Goal: Task Accomplishment & Management: Use online tool/utility

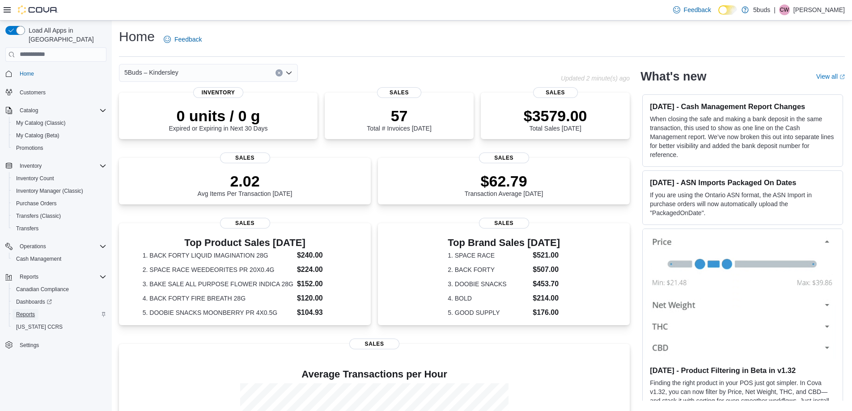
click at [30, 311] on span "Reports" at bounding box center [25, 314] width 19 height 7
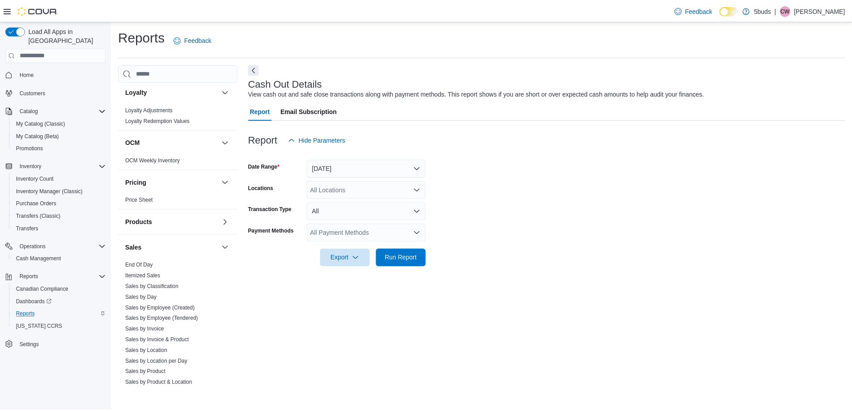
scroll to position [619, 0]
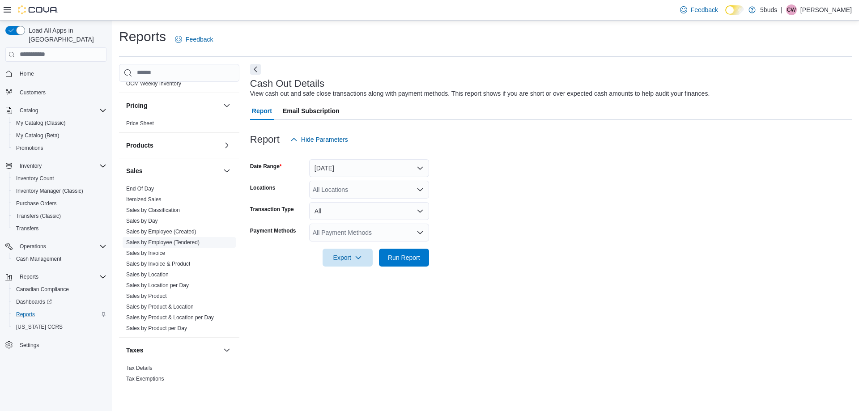
click at [149, 239] on link "Sales by Employee (Tendered)" at bounding box center [162, 242] width 73 height 6
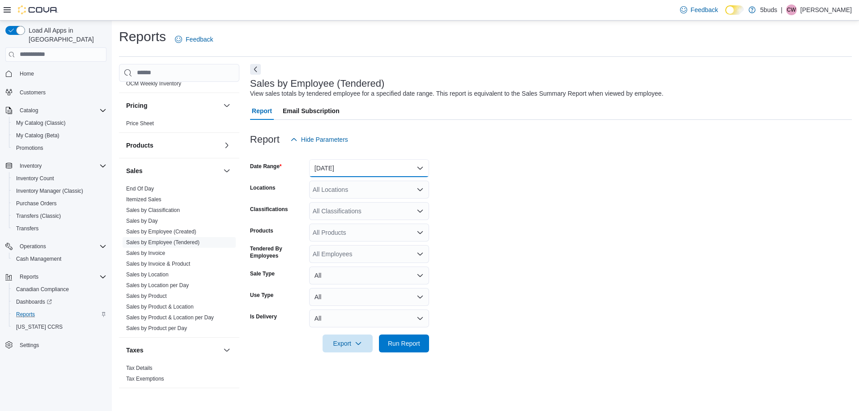
click at [339, 168] on button "[DATE]" at bounding box center [369, 168] width 120 height 18
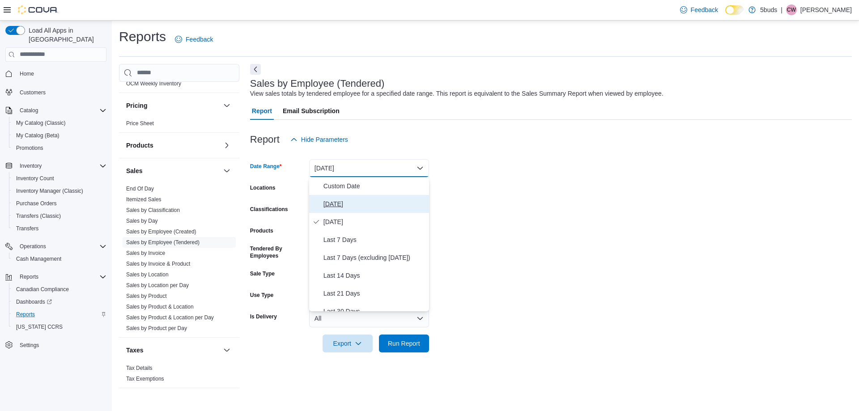
click at [337, 200] on span "[DATE]" at bounding box center [374, 204] width 102 height 11
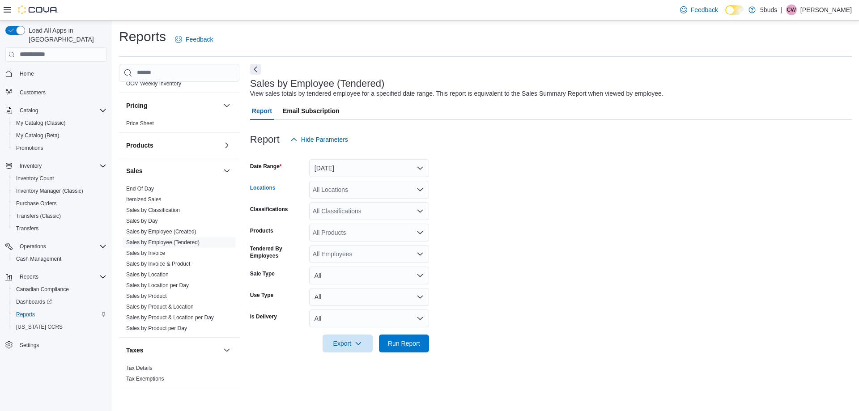
click at [336, 190] on div "All Locations" at bounding box center [369, 190] width 120 height 18
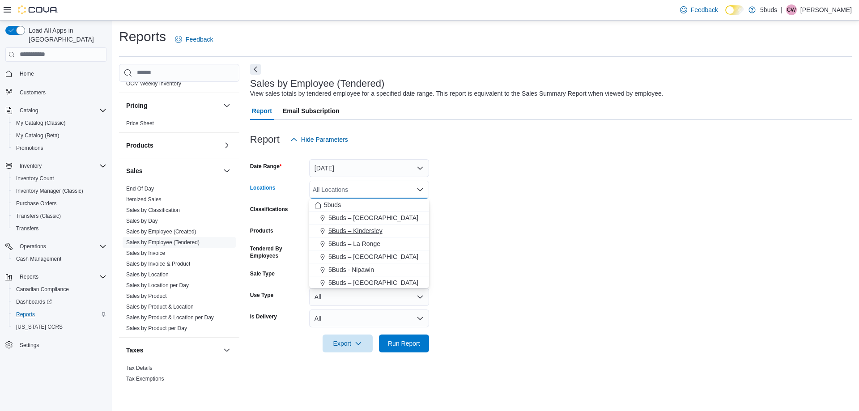
click at [361, 229] on span "5Buds – Kindersley" at bounding box center [355, 230] width 54 height 9
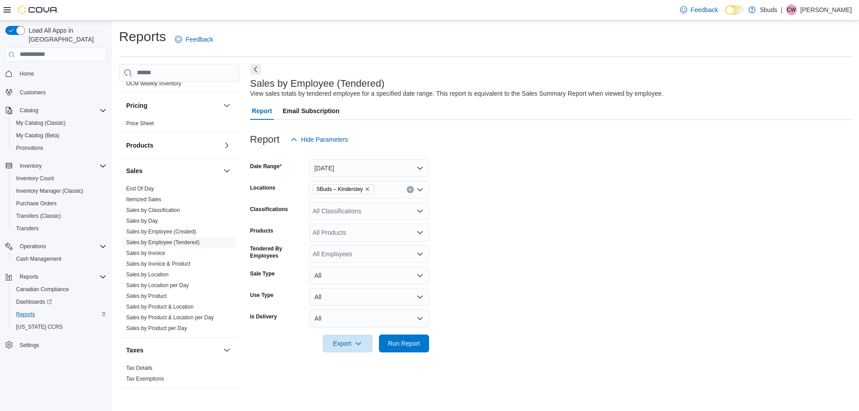
click at [484, 266] on form "Date Range [DATE] Locations 5Buds – Kindersley Classifications All Classificati…" at bounding box center [551, 250] width 602 height 204
click at [392, 340] on span "Run Report" at bounding box center [404, 343] width 32 height 9
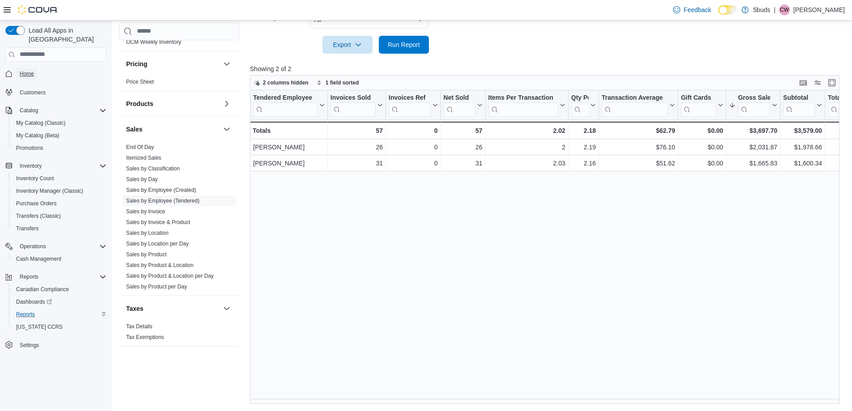
click at [25, 70] on span "Home" at bounding box center [27, 73] width 14 height 7
